Goal: Task Accomplishment & Management: Use online tool/utility

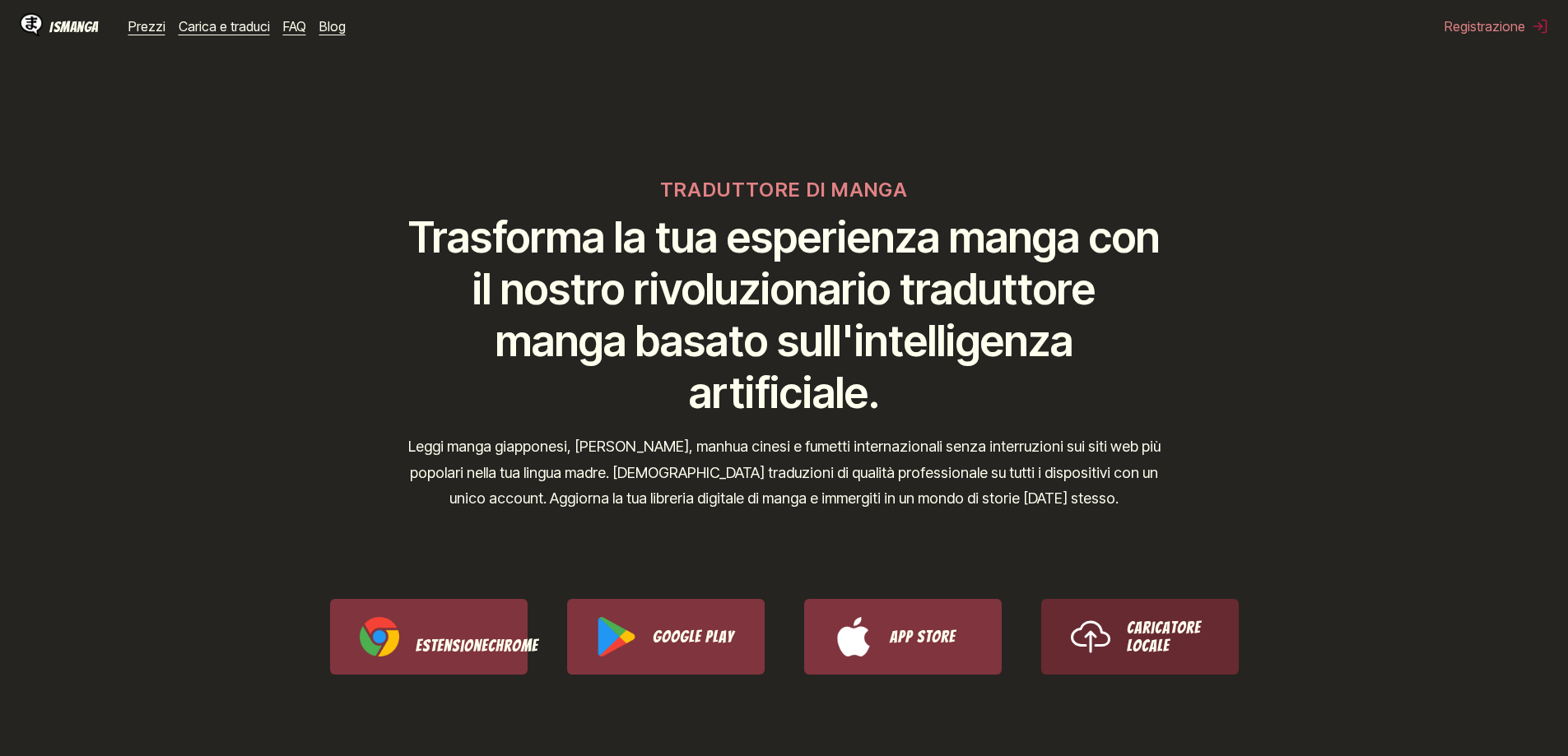
click at [1183, 672] on link "Caricatore locale" at bounding box center [1140, 637] width 197 height 76
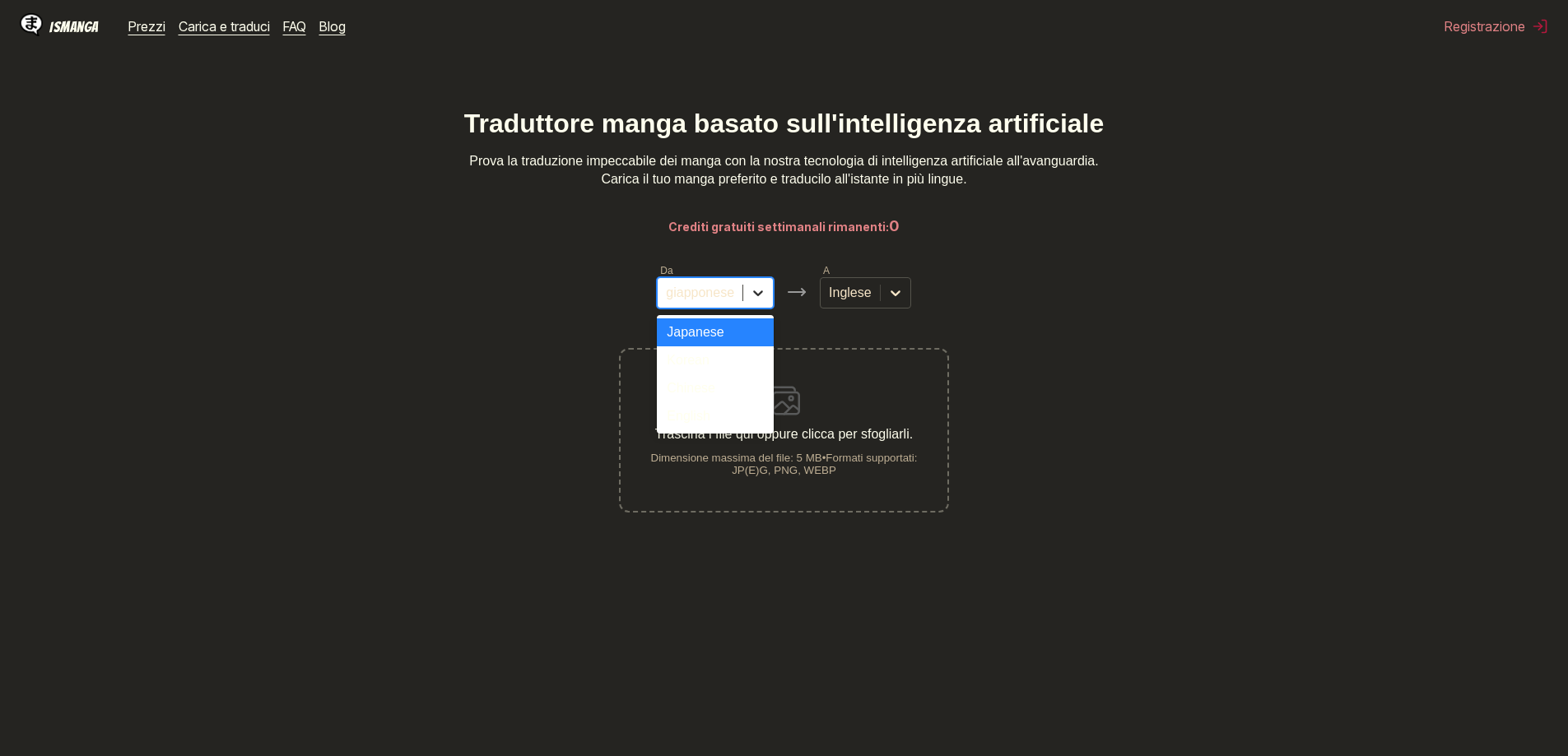
click at [755, 301] on icon at bounding box center [758, 293] width 16 height 16
click at [687, 423] on font "Inglese" at bounding box center [688, 417] width 43 height 14
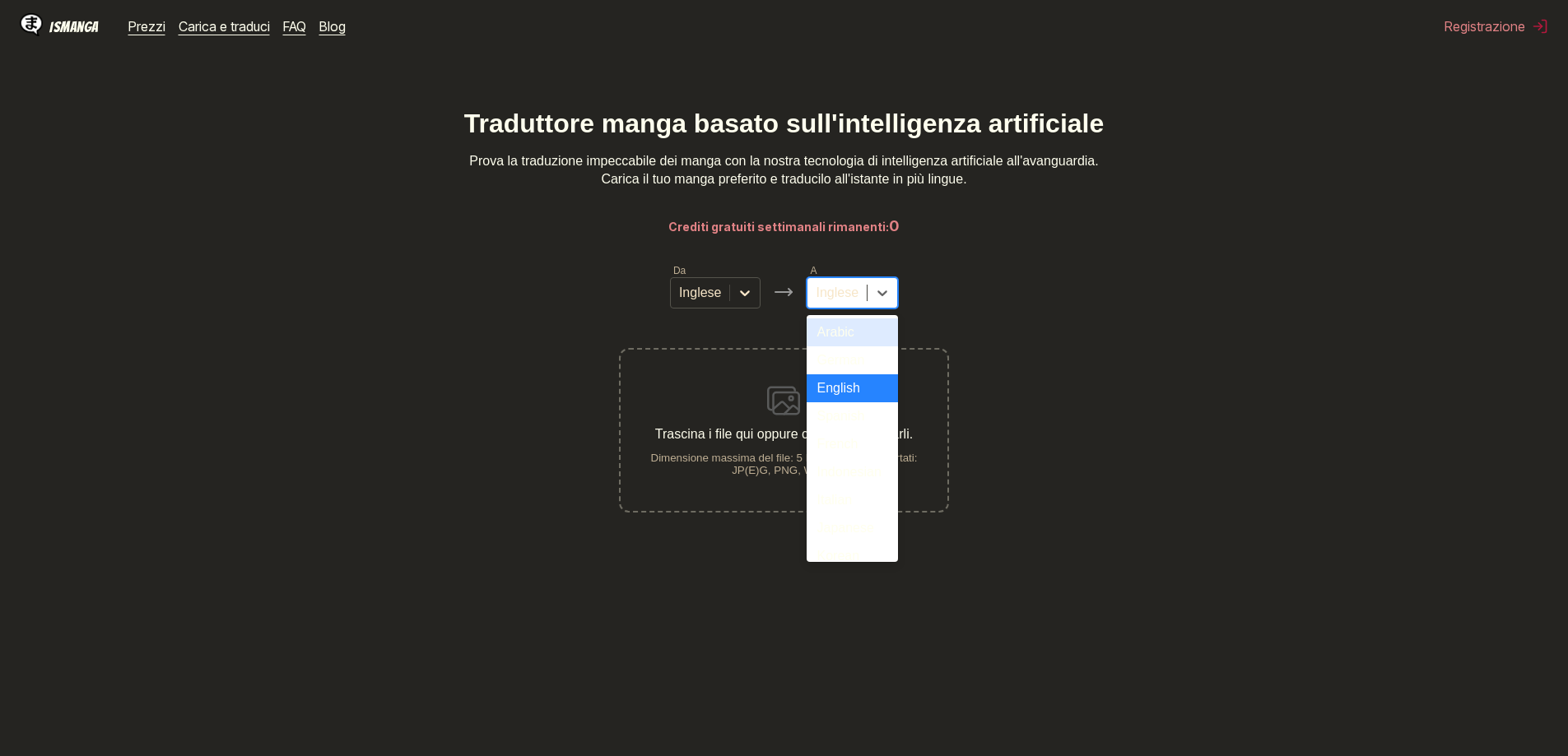
click at [849, 288] on div "Inglese" at bounding box center [837, 293] width 59 height 25
click at [868, 514] on div "Italiano" at bounding box center [852, 500] width 91 height 28
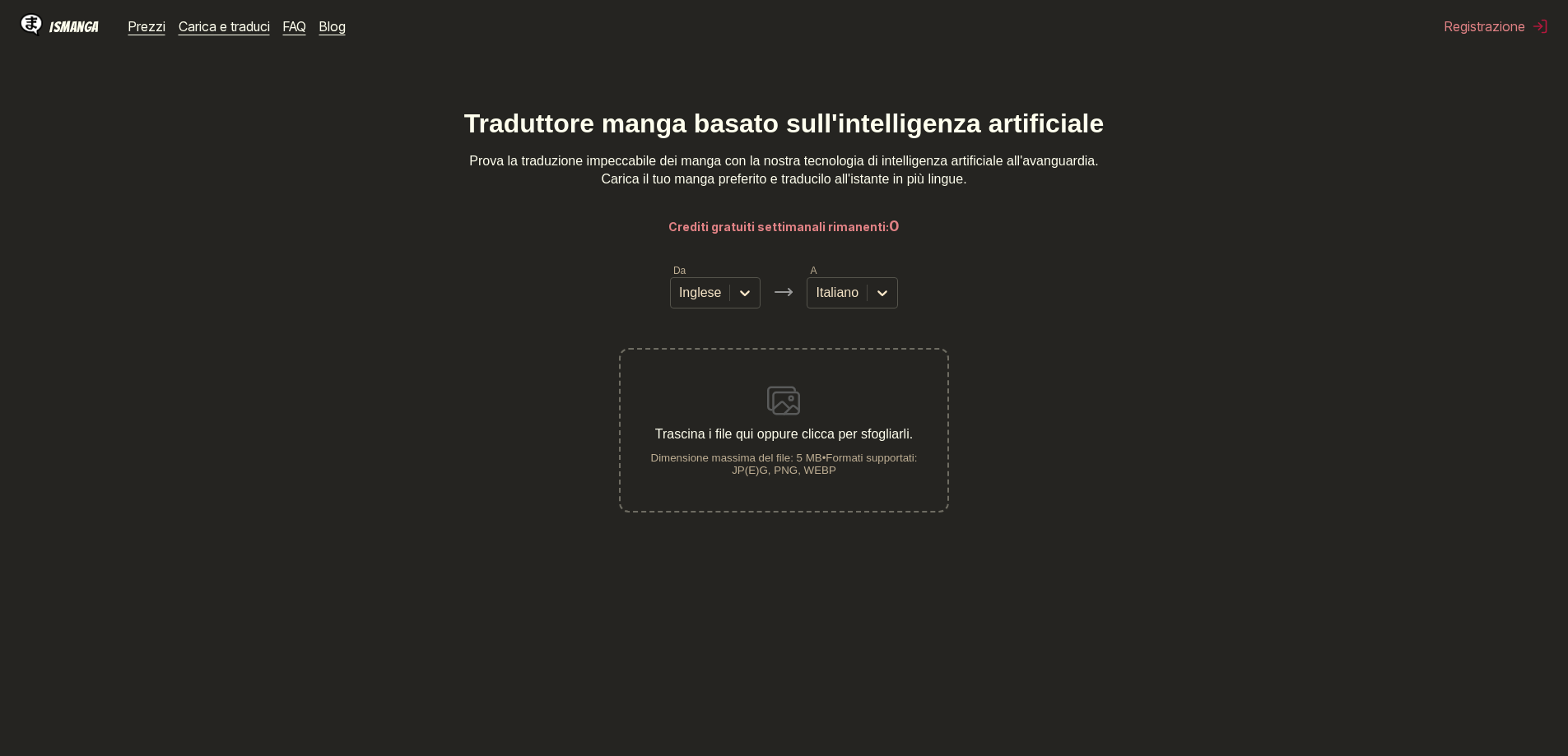
click at [831, 409] on div "Trascina i file qui oppure clicca per sfogliarli. Dimensione massima del file: …" at bounding box center [784, 430] width 326 height 92
click at [0, 0] on input "Trascina i file qui oppure clicca per sfogliarli. Dimensione massima del file: …" at bounding box center [0, 0] width 0 height 0
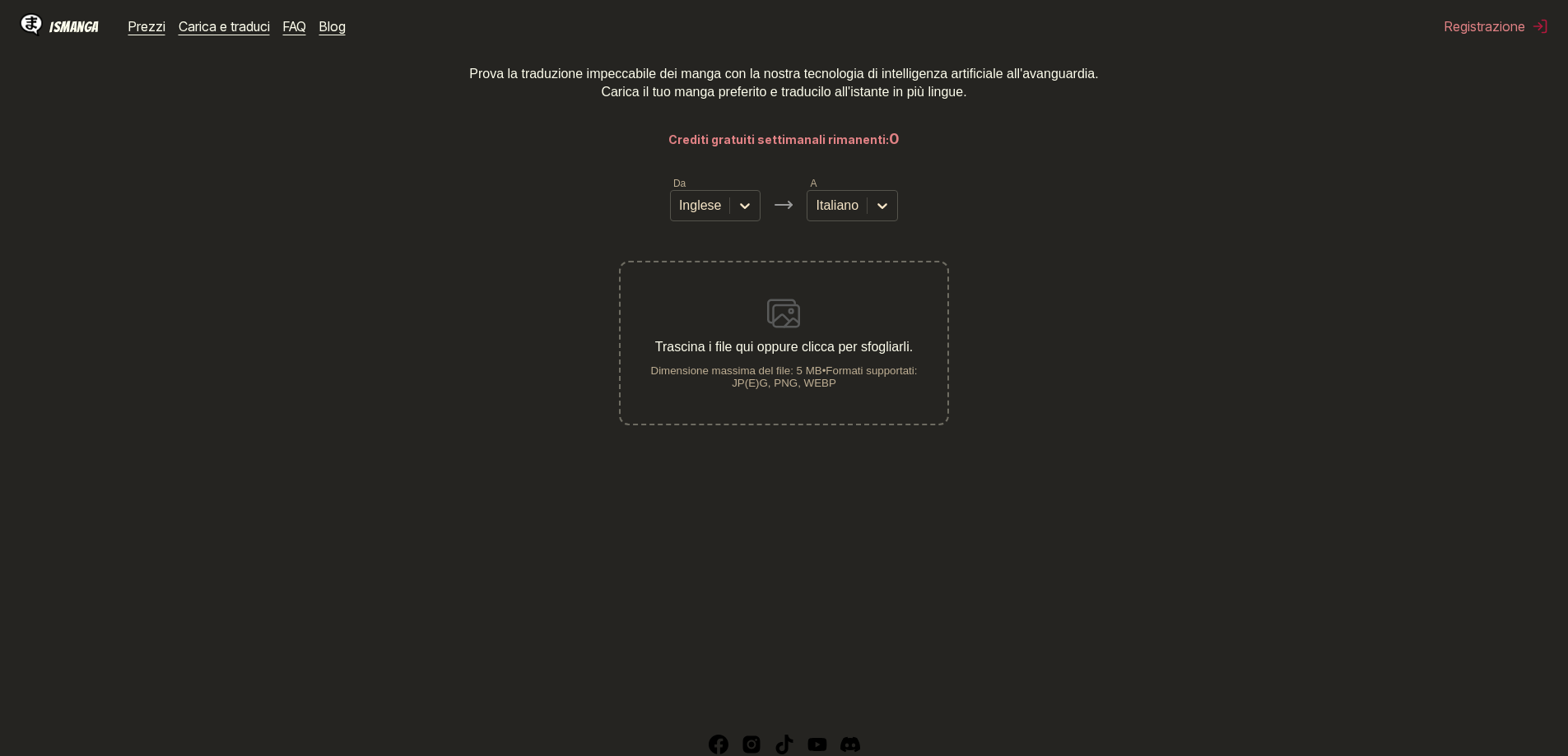
scroll to position [186, 0]
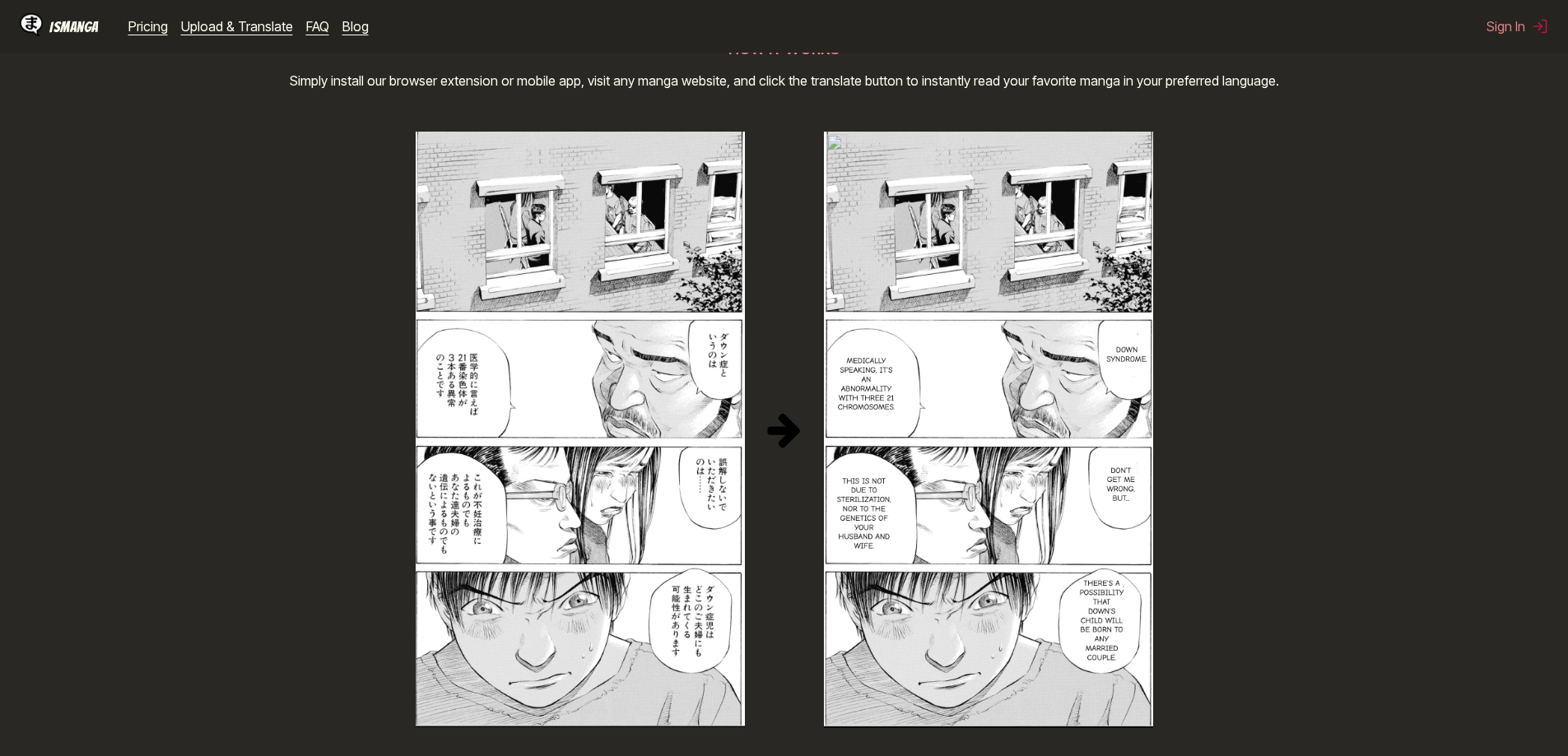
scroll to position [1152, 0]
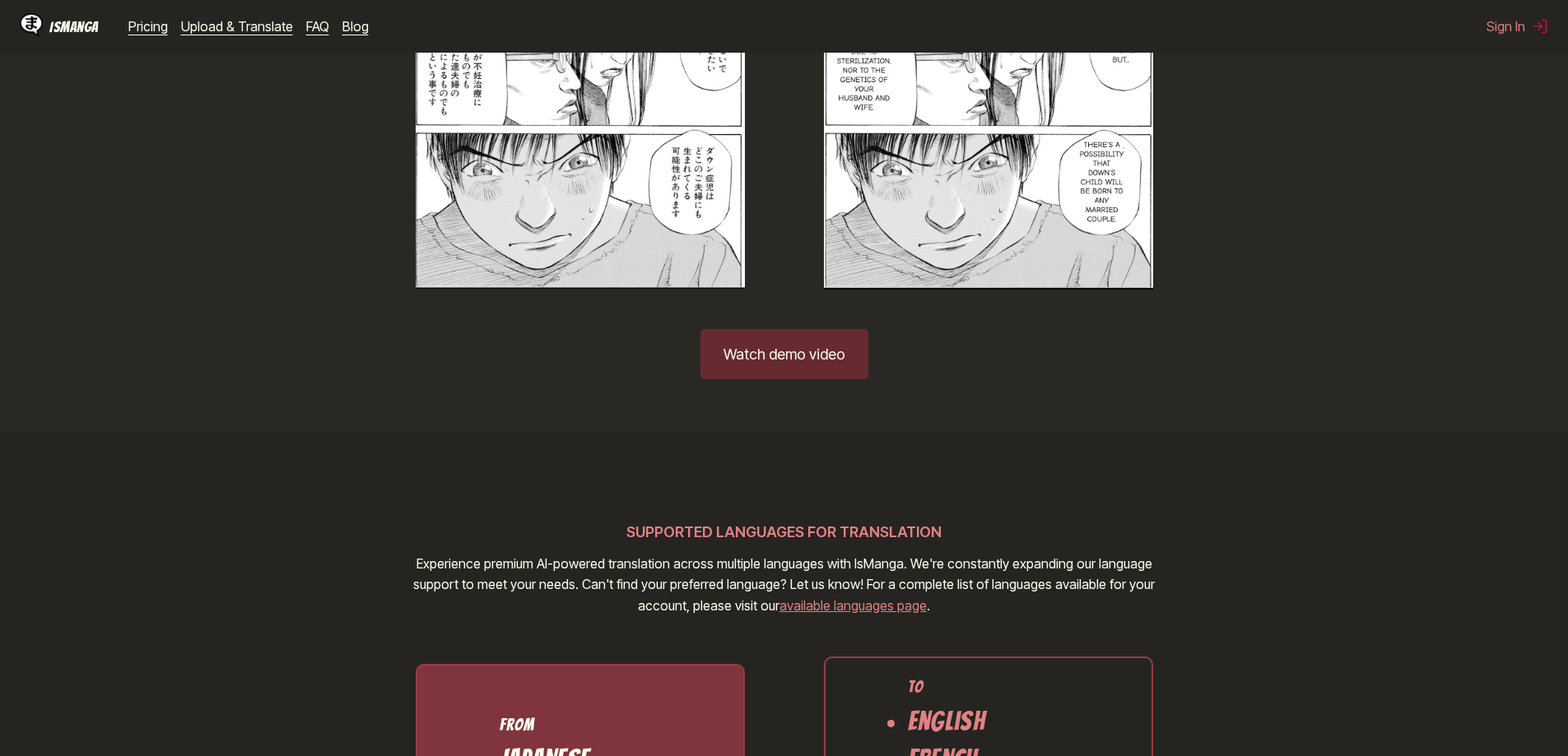
click at [795, 367] on link "Watch demo video" at bounding box center [784, 354] width 168 height 50
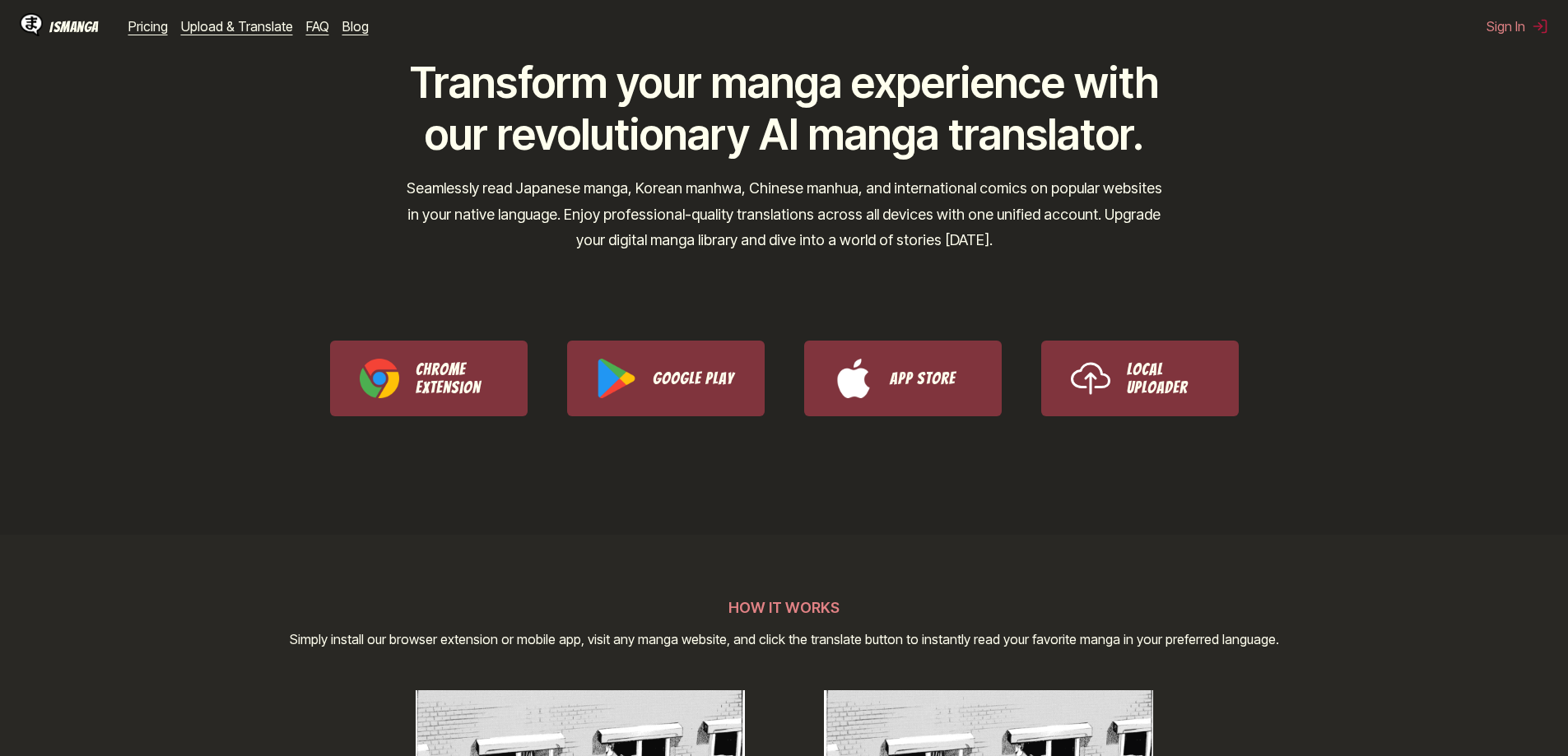
scroll to position [0, 0]
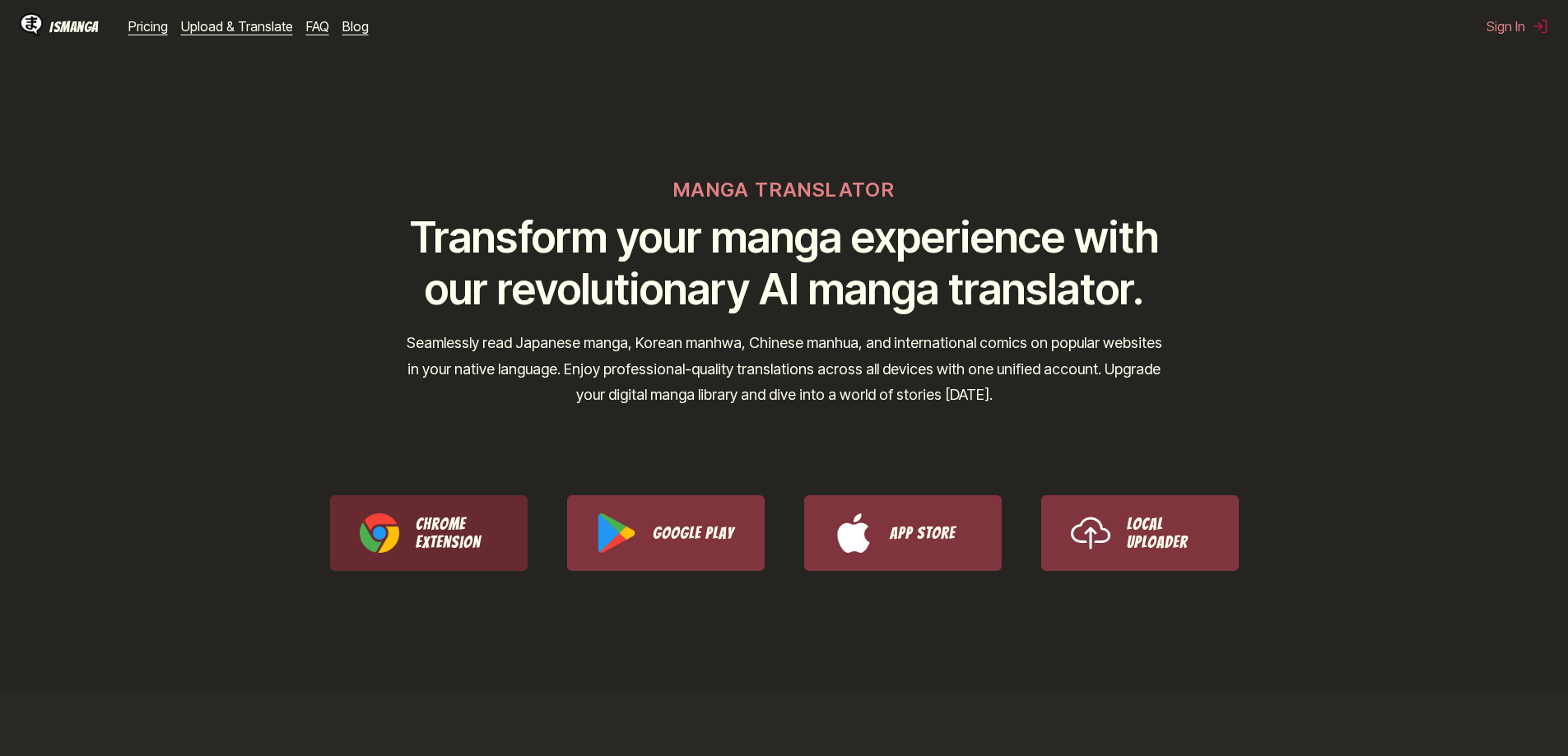
click at [470, 510] on link "Chrome Extension" at bounding box center [428, 533] width 197 height 76
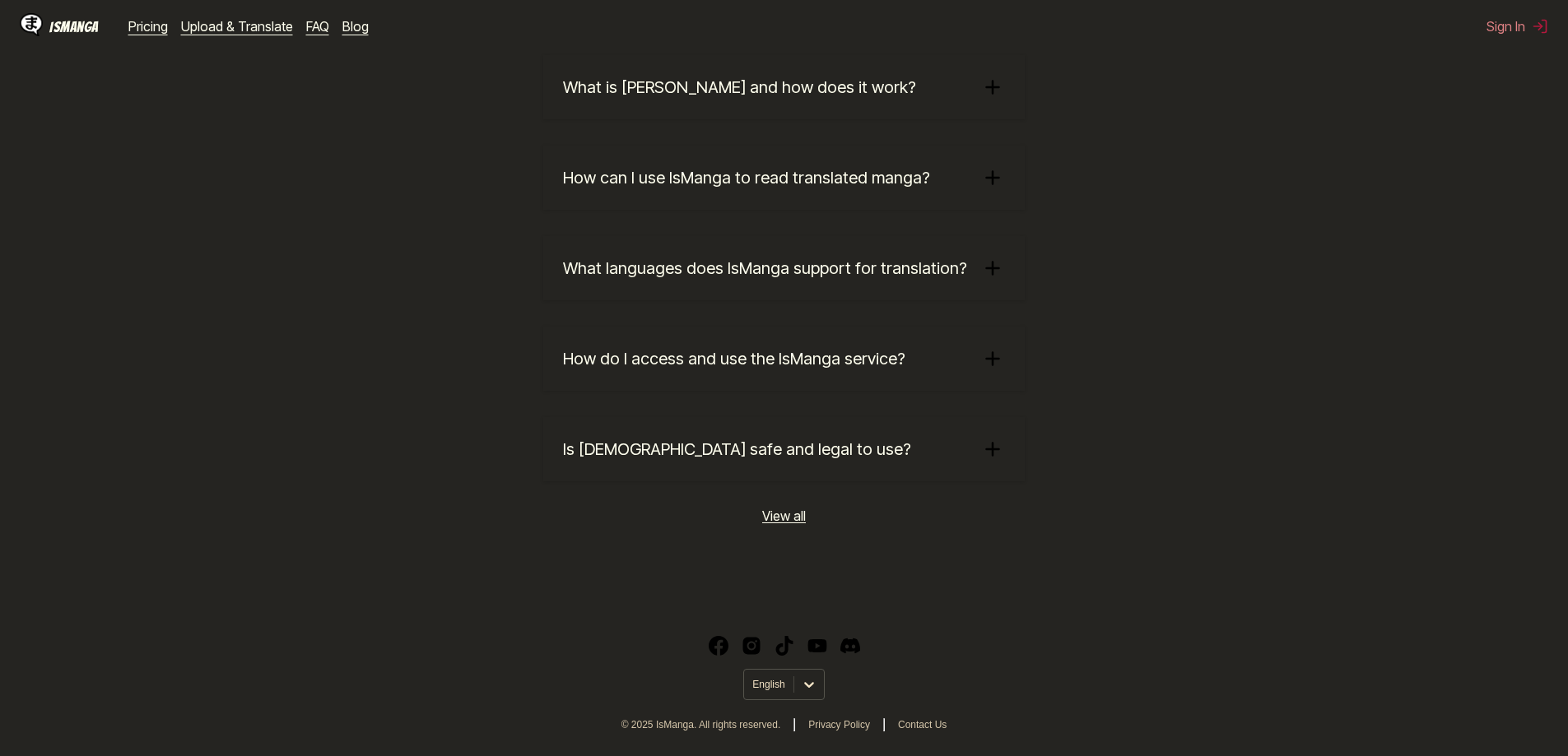
scroll to position [2721, 0]
click at [792, 515] on link "View all" at bounding box center [784, 516] width 44 height 16
